Goal: Information Seeking & Learning: Check status

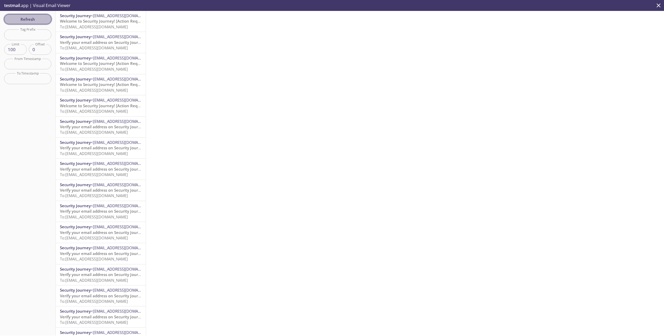
click at [44, 21] on span "Refresh" at bounding box center [27, 19] width 39 height 7
click at [110, 25] on span "To: [EMAIL_ADDRESS][DOMAIN_NAME]" at bounding box center [94, 26] width 68 height 5
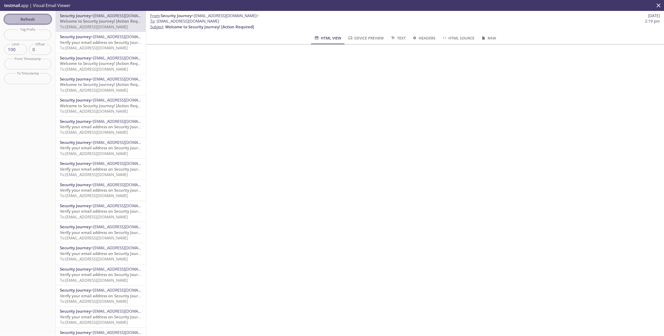
click at [29, 15] on button "Refresh" at bounding box center [27, 19] width 47 height 10
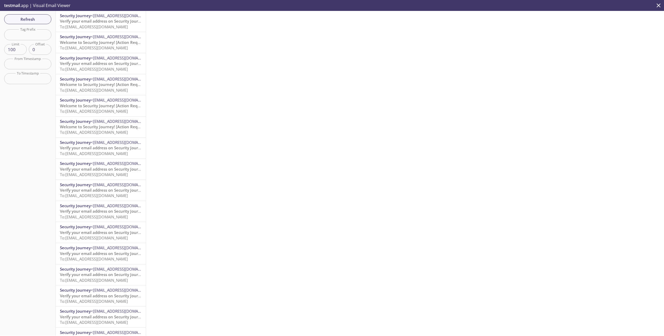
click at [101, 25] on span "To: [EMAIL_ADDRESS][DOMAIN_NAME]" at bounding box center [94, 26] width 68 height 5
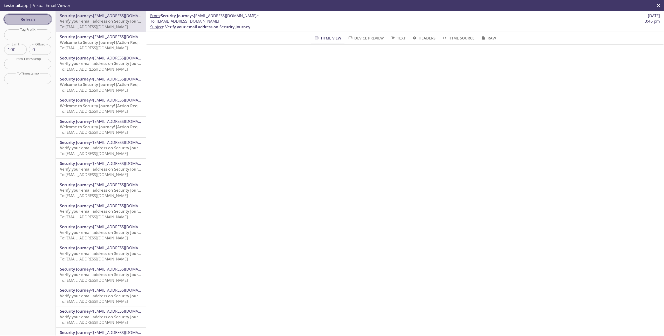
click at [33, 18] on span "Refresh" at bounding box center [27, 19] width 39 height 7
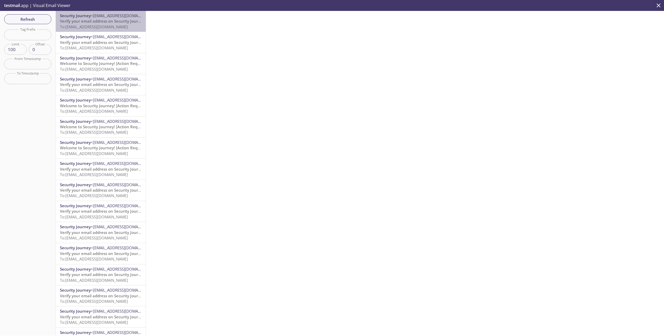
click at [97, 26] on span "To: [EMAIL_ADDRESS][DOMAIN_NAME]" at bounding box center [94, 26] width 68 height 5
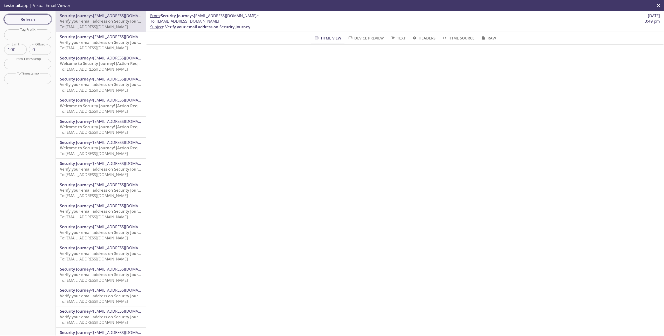
click at [28, 19] on span "Refresh" at bounding box center [27, 19] width 39 height 7
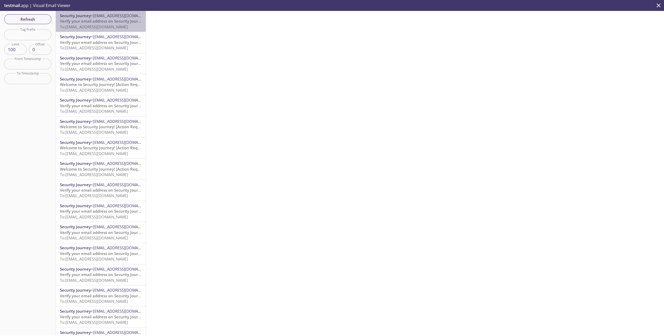
click at [108, 28] on span "To: [EMAIL_ADDRESS][DOMAIN_NAME]" at bounding box center [94, 26] width 68 height 5
